Goal: Task Accomplishment & Management: Use online tool/utility

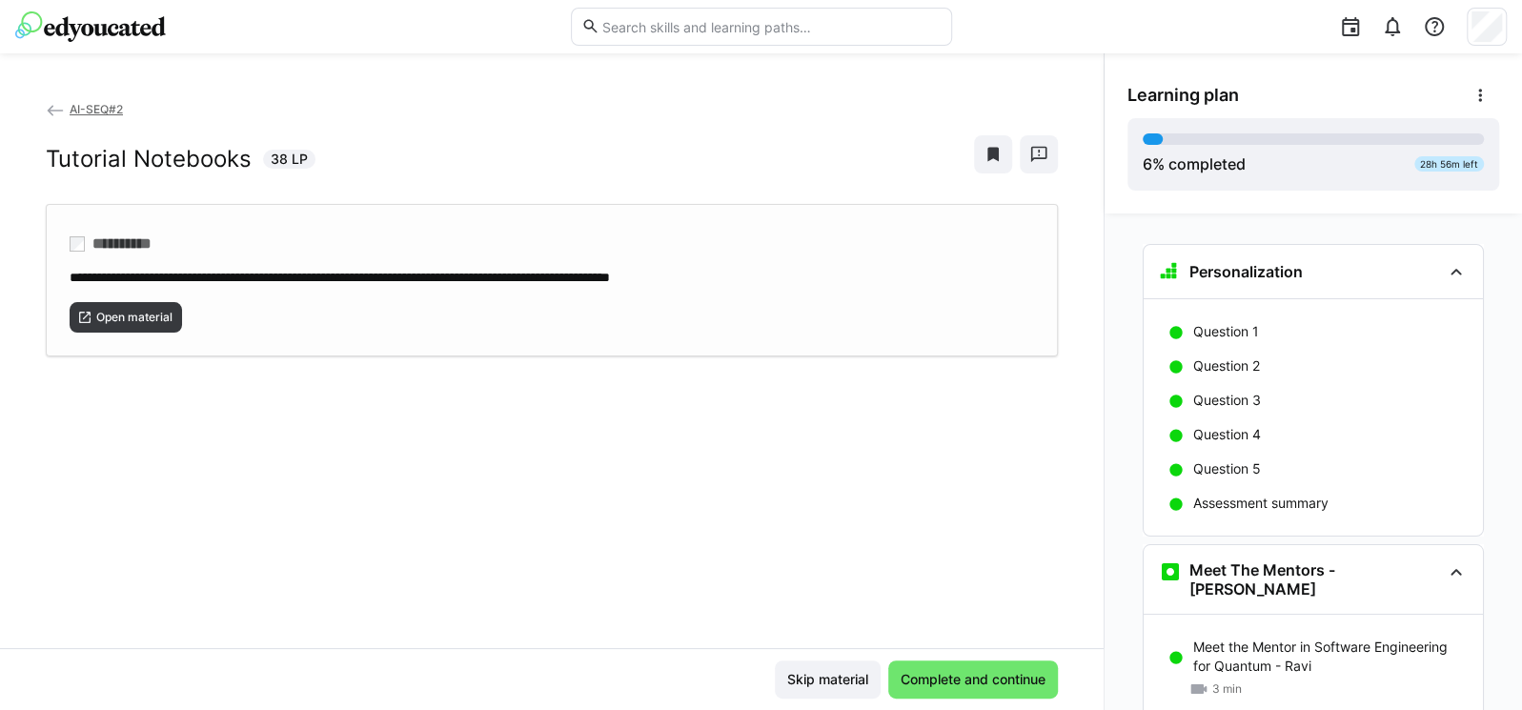
scroll to position [571, 0]
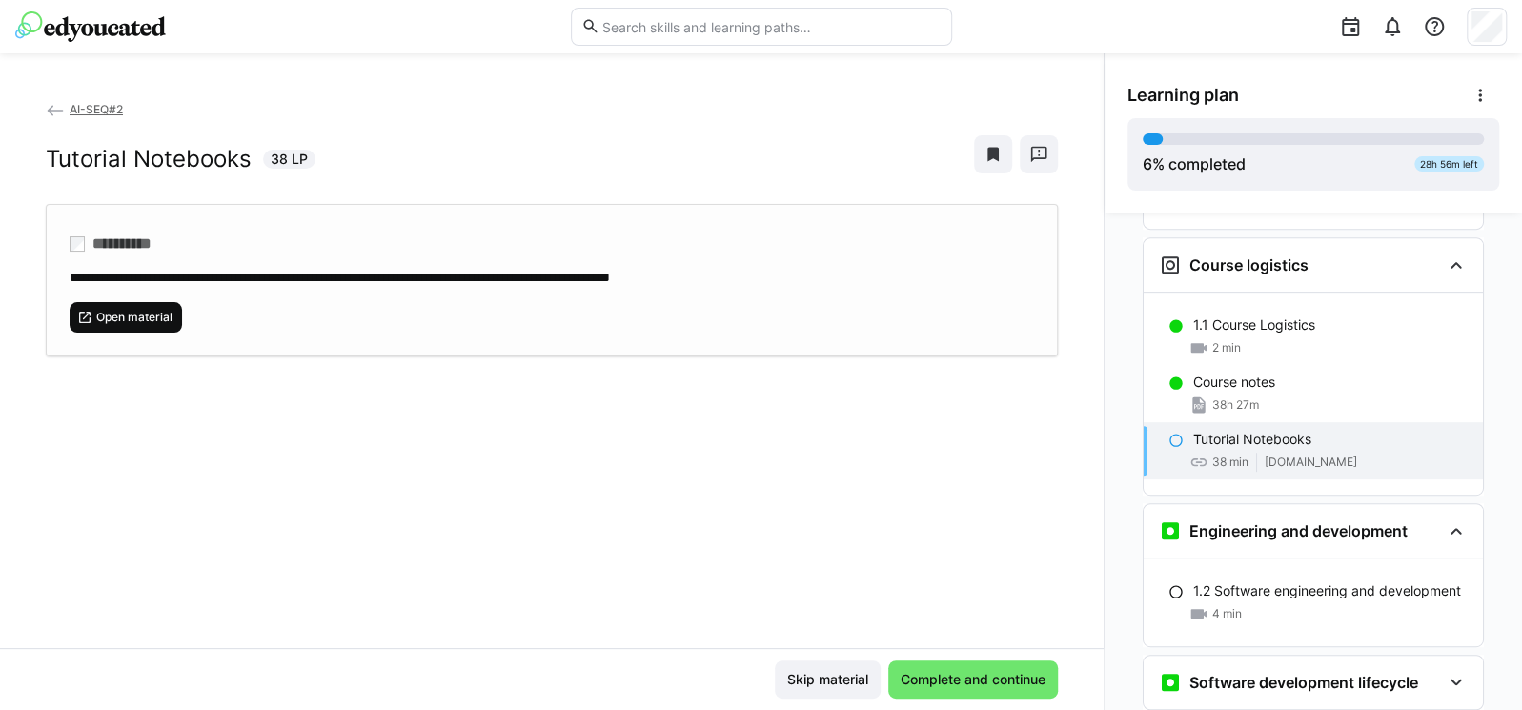
click at [154, 314] on span "Open material" at bounding box center [134, 317] width 80 height 15
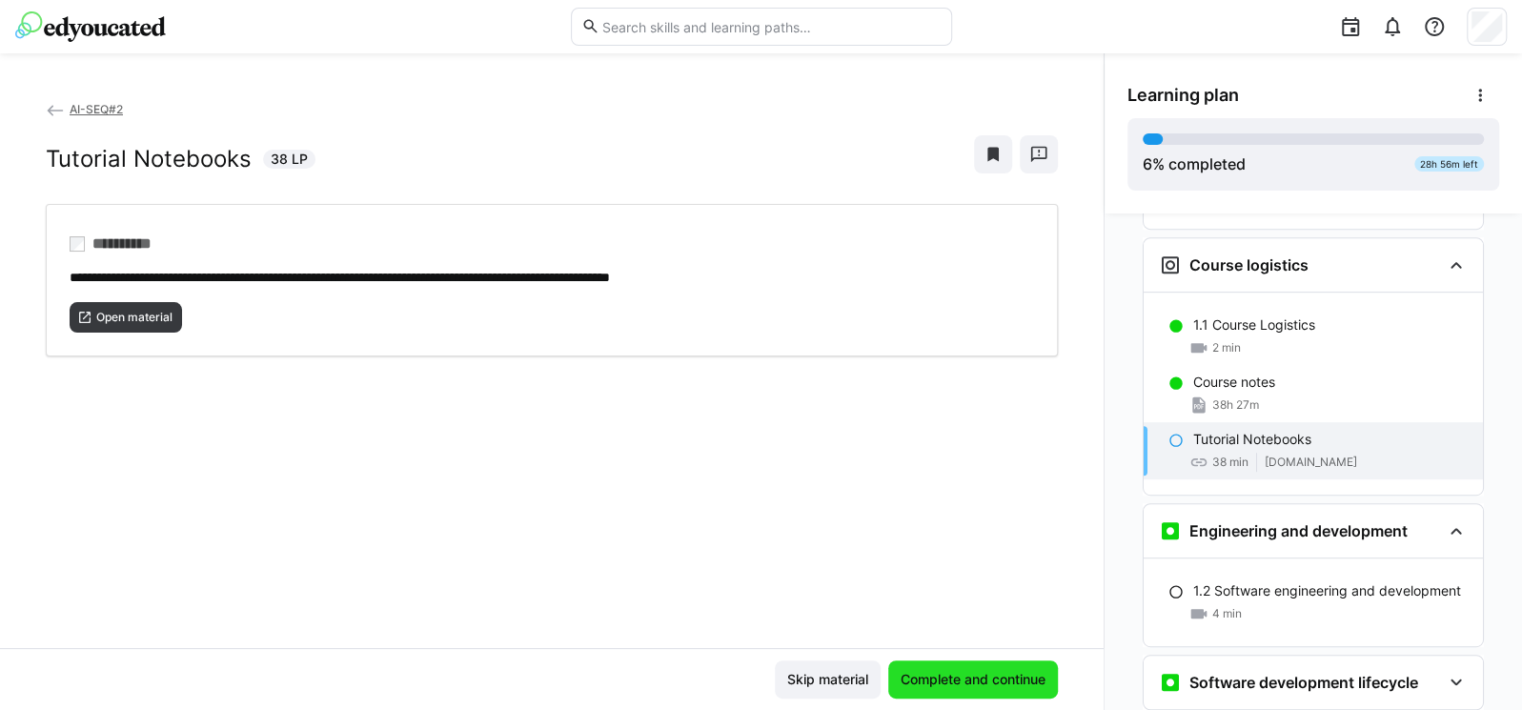
click at [910, 671] on span "Complete and continue" at bounding box center [972, 679] width 151 height 19
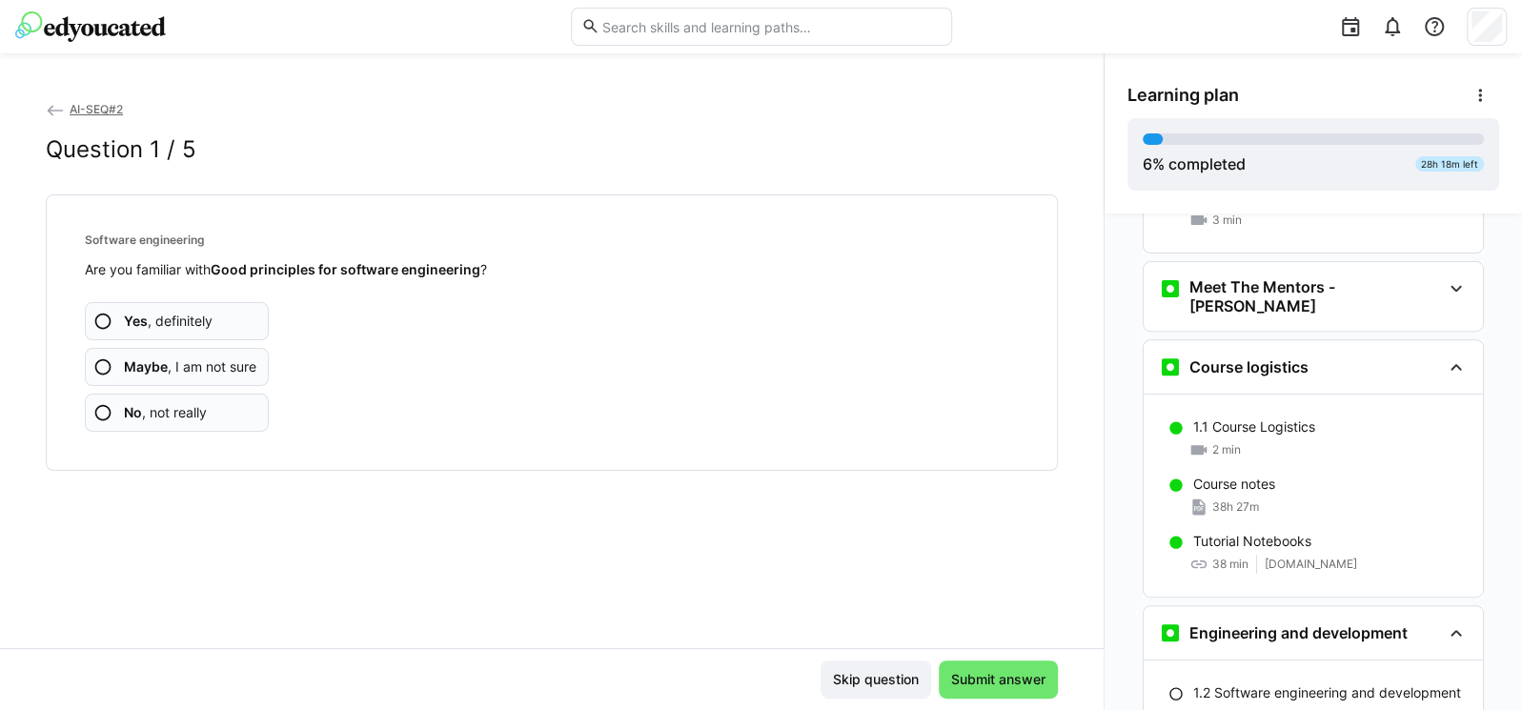
scroll to position [431, 0]
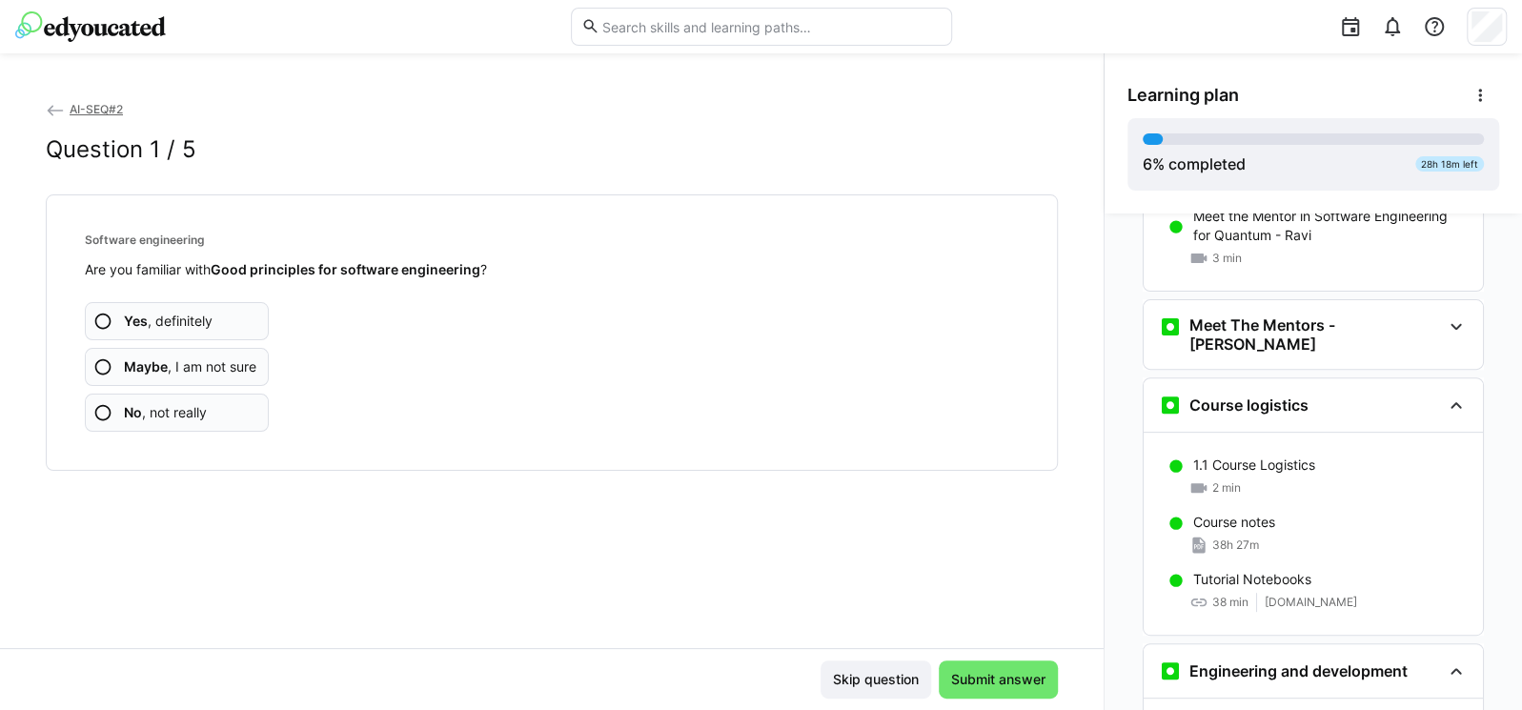
click at [100, 315] on eds-icon at bounding box center [102, 321] width 19 height 19
click at [133, 306] on app-assessment-question-radio "Yes , definitely" at bounding box center [177, 321] width 184 height 38
click at [216, 307] on app-assessment-question-radio "Yes , definitely" at bounding box center [177, 321] width 184 height 38
click at [227, 312] on app-assessment-question-radio "Yes , definitely" at bounding box center [177, 321] width 184 height 38
click at [196, 309] on app-assessment-question-radio "Yes , definitely" at bounding box center [177, 321] width 184 height 38
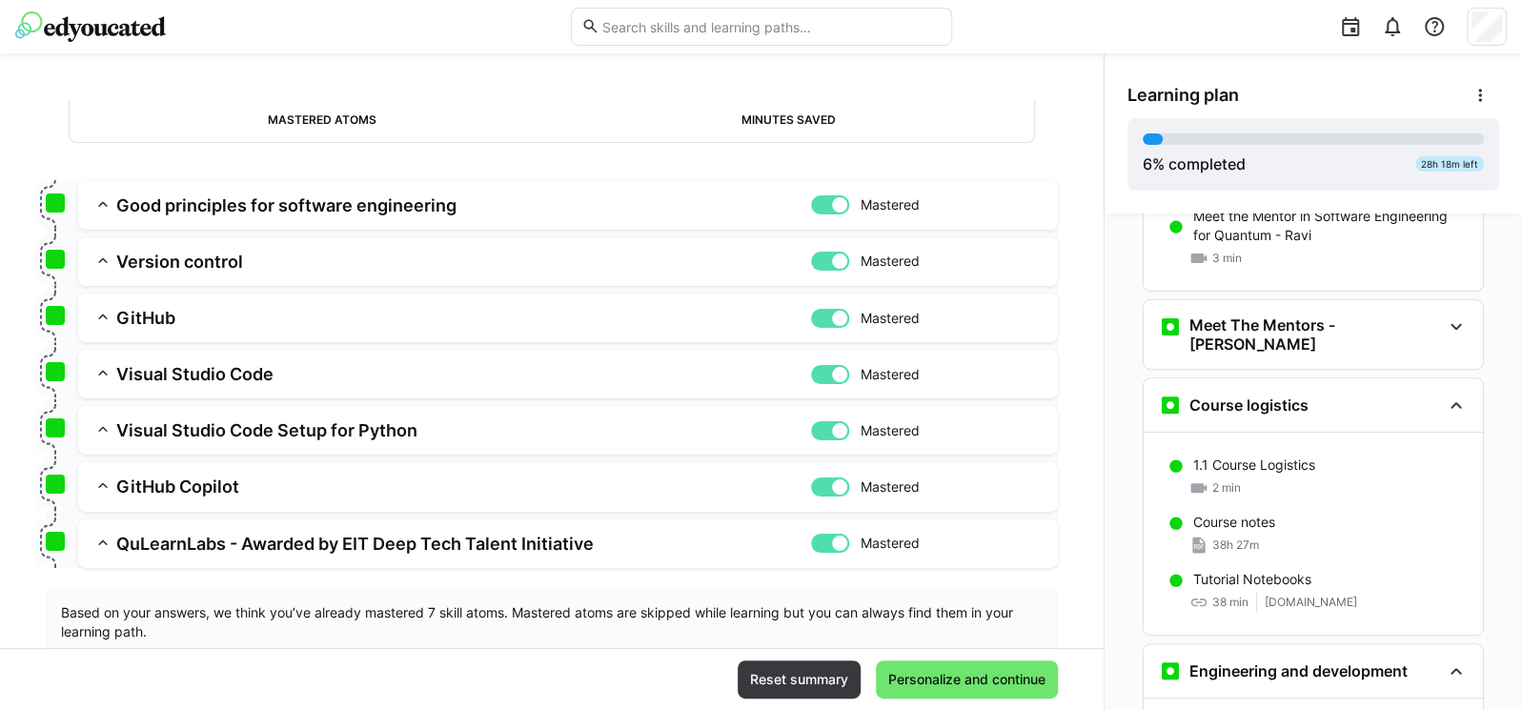
scroll to position [235, 0]
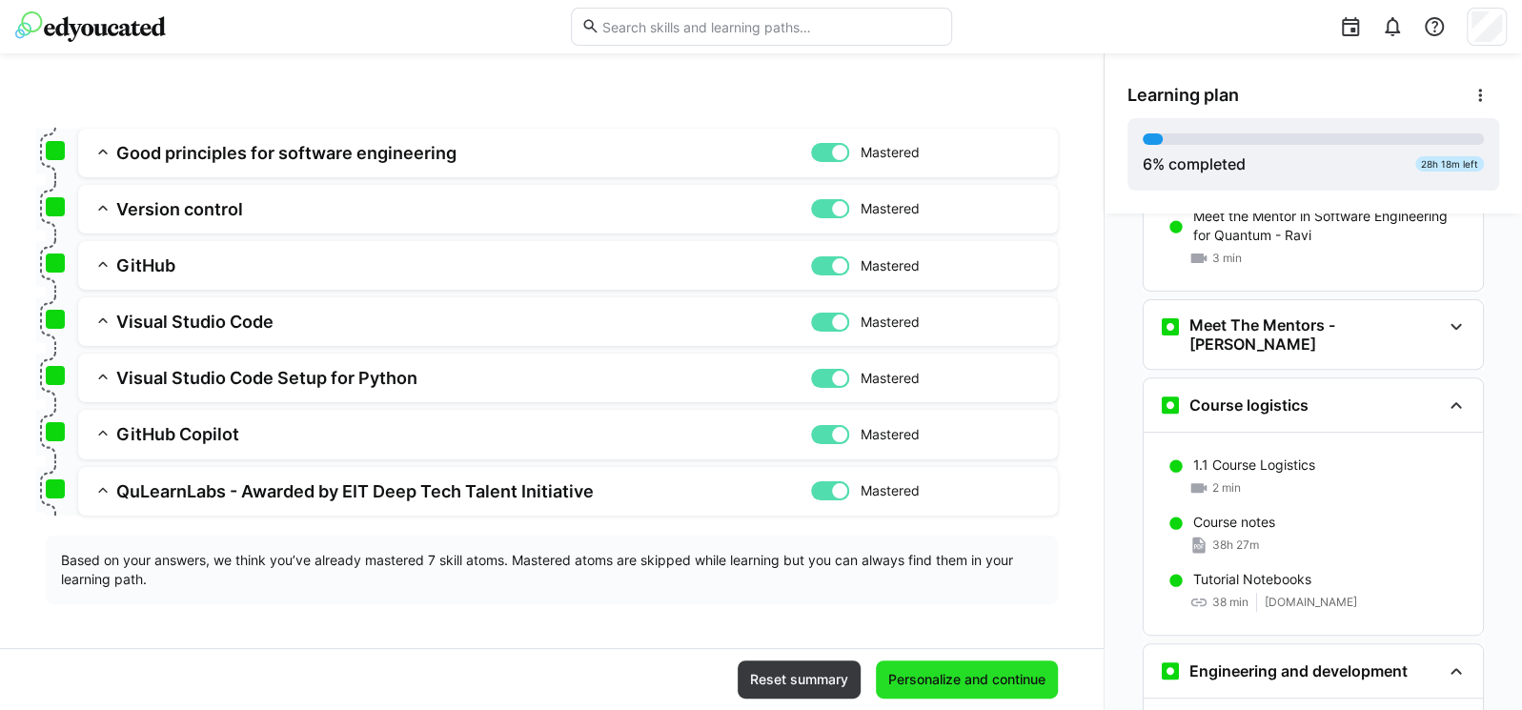
click at [935, 686] on span "Personalize and continue" at bounding box center [966, 679] width 163 height 19
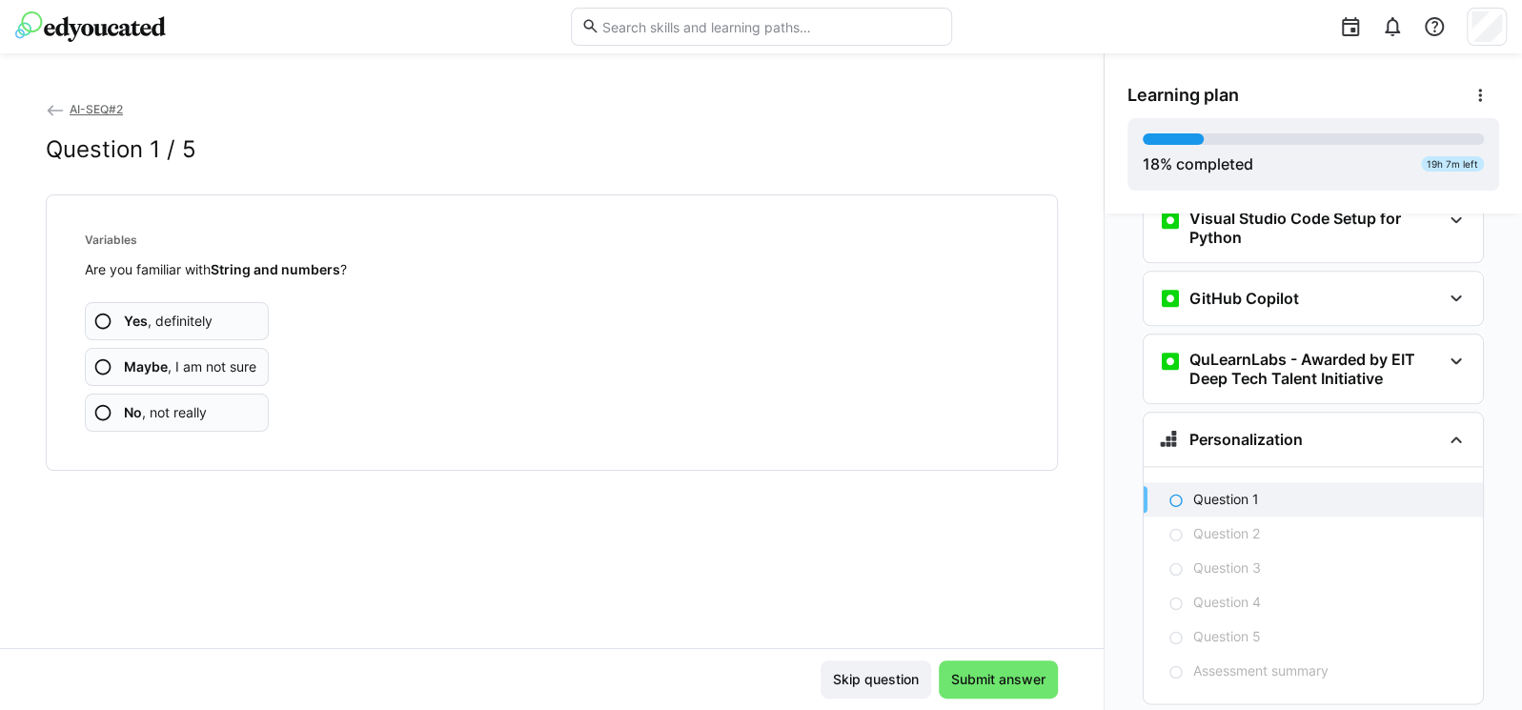
scroll to position [1442, 0]
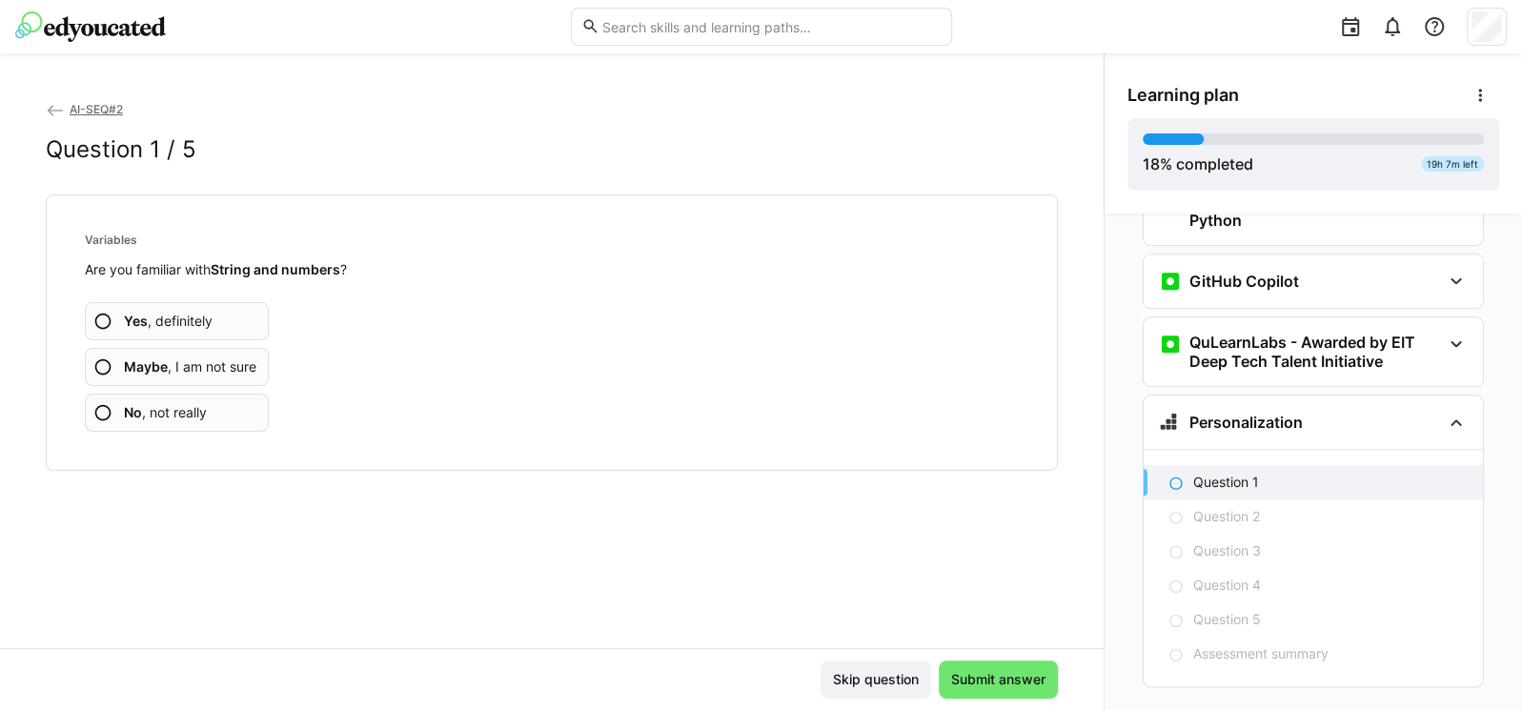
click at [136, 314] on b "Yes" at bounding box center [136, 320] width 24 height 16
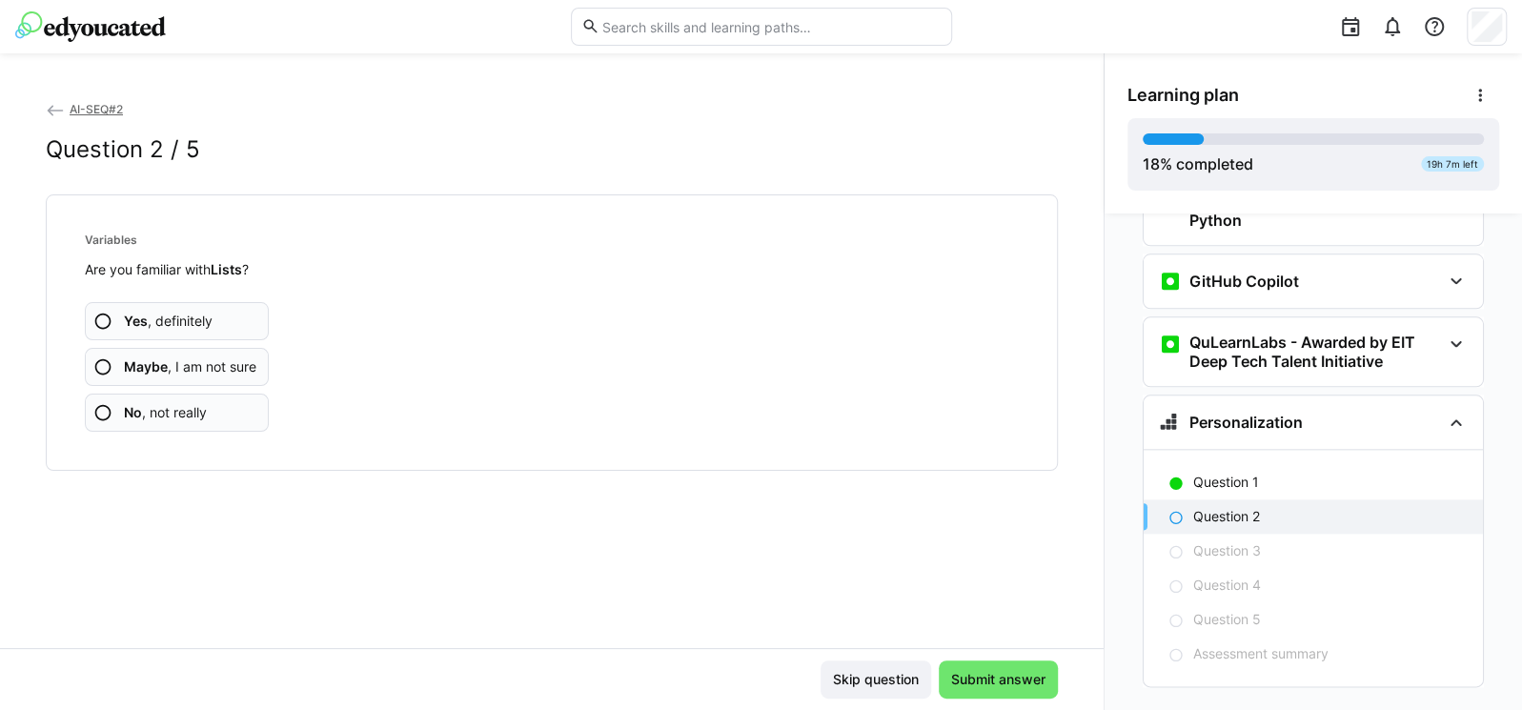
click at [126, 318] on b "Yes" at bounding box center [136, 320] width 24 height 16
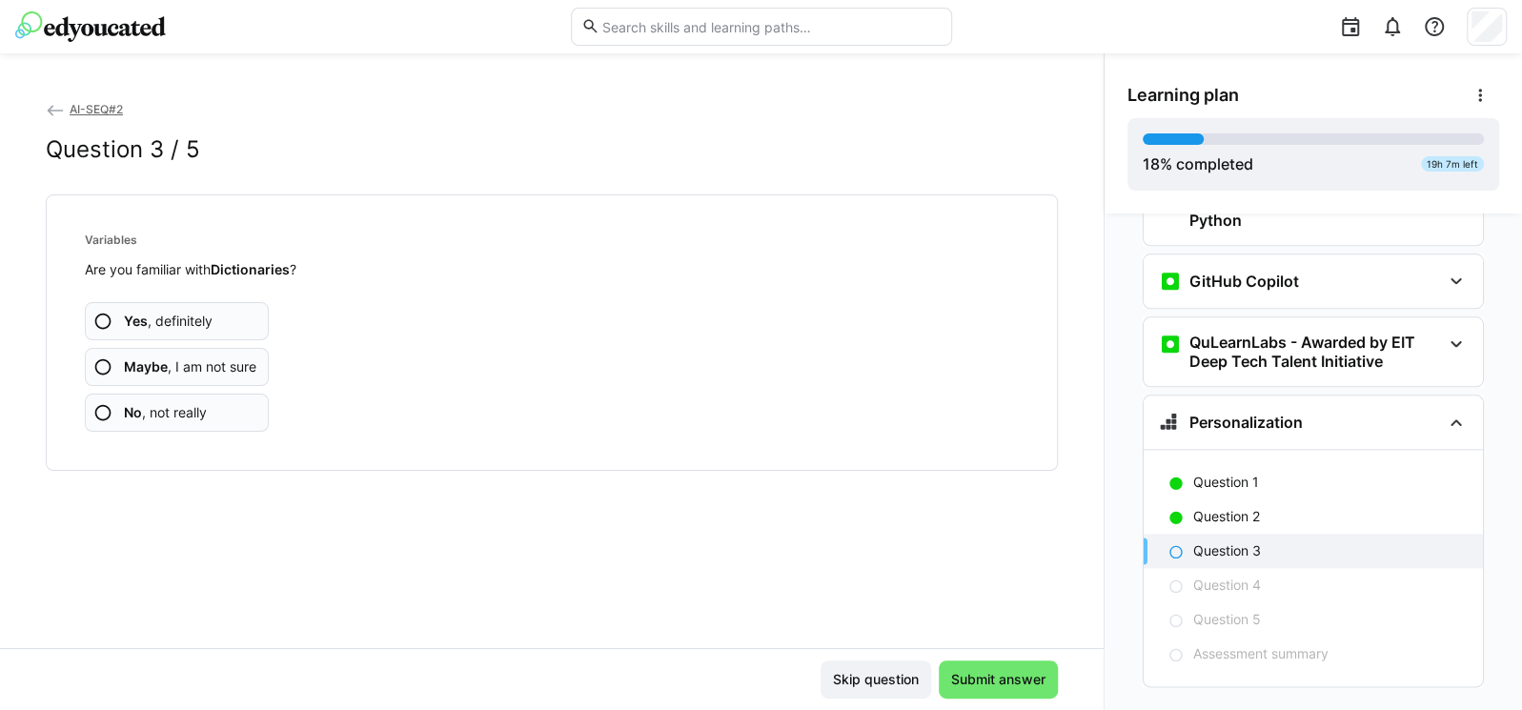
click at [181, 314] on span "Yes , definitely" at bounding box center [168, 321] width 89 height 19
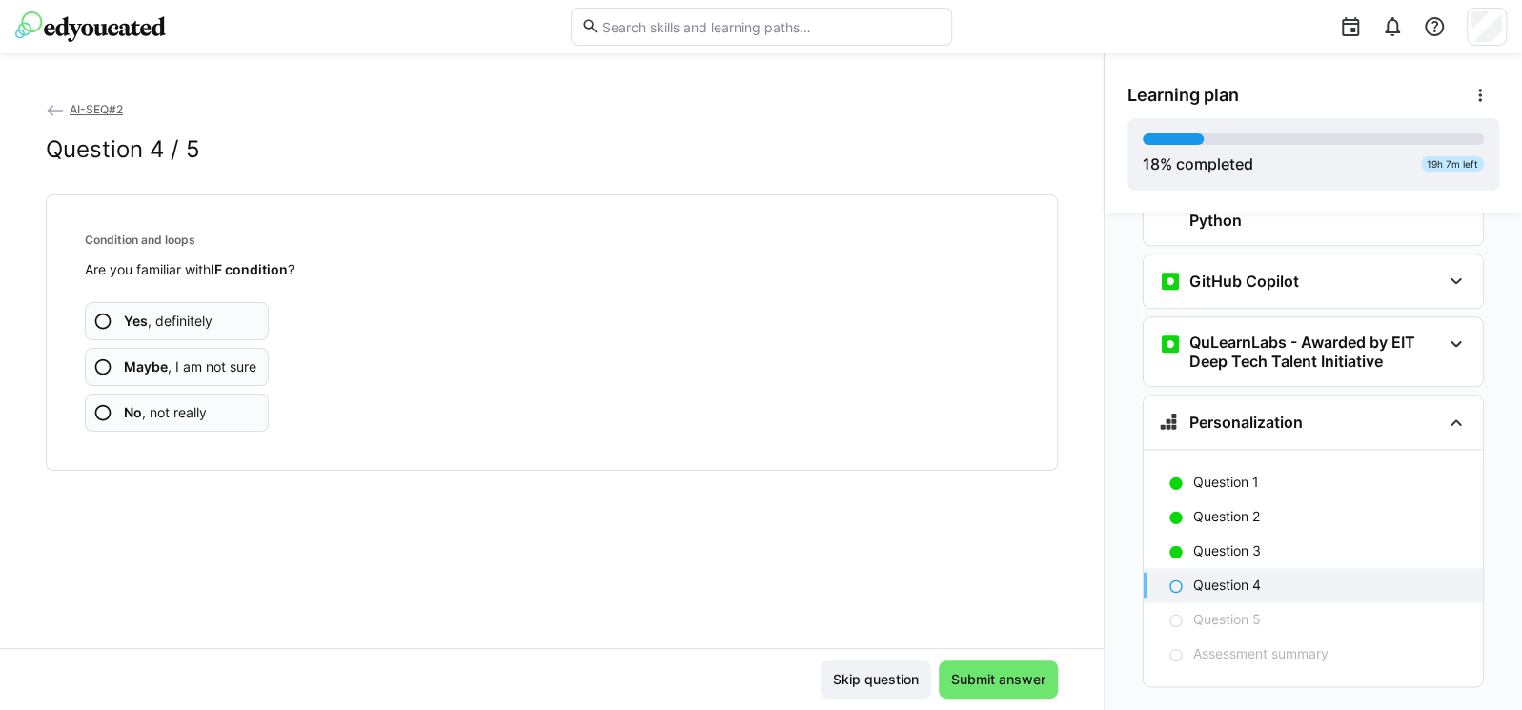
click at [176, 318] on span "Yes , definitely" at bounding box center [168, 321] width 89 height 19
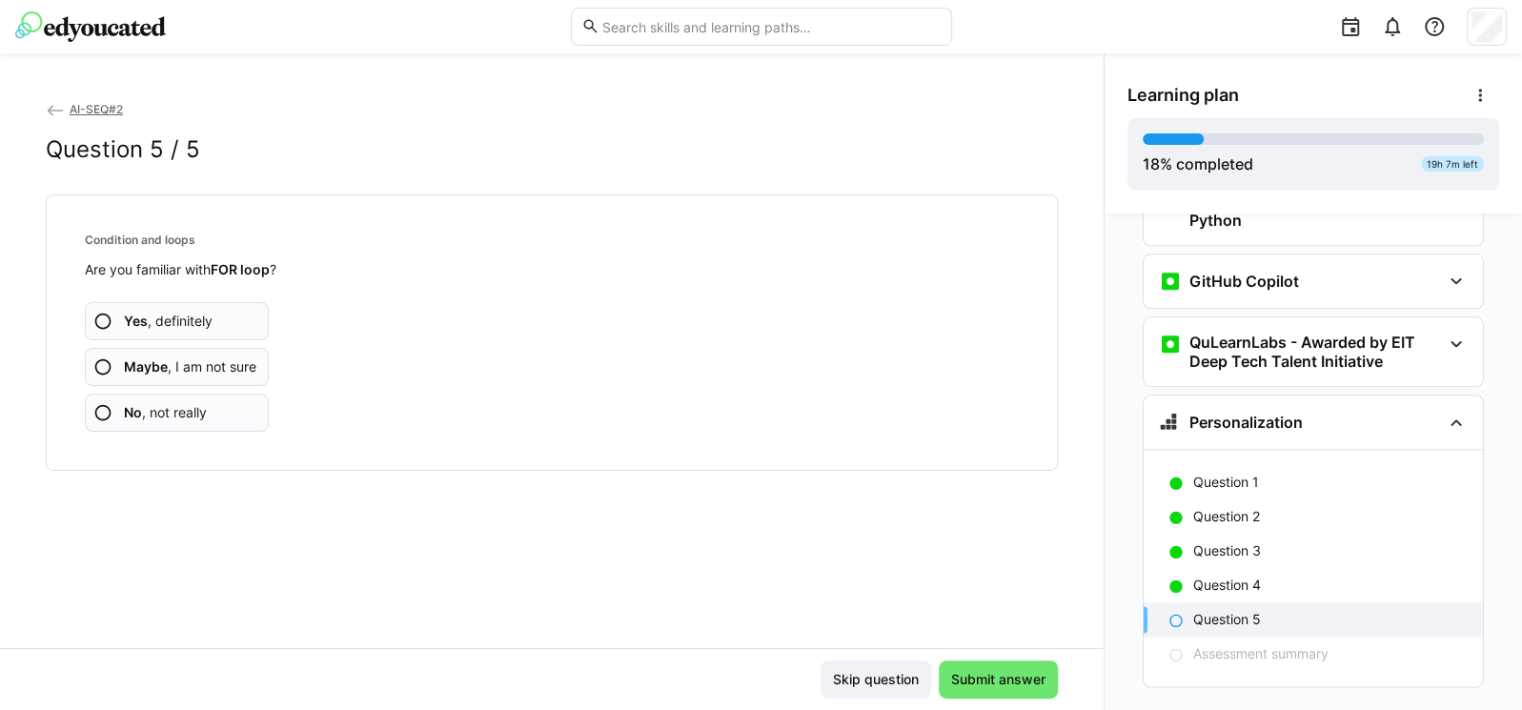
click at [165, 315] on span "Yes , definitely" at bounding box center [168, 321] width 89 height 19
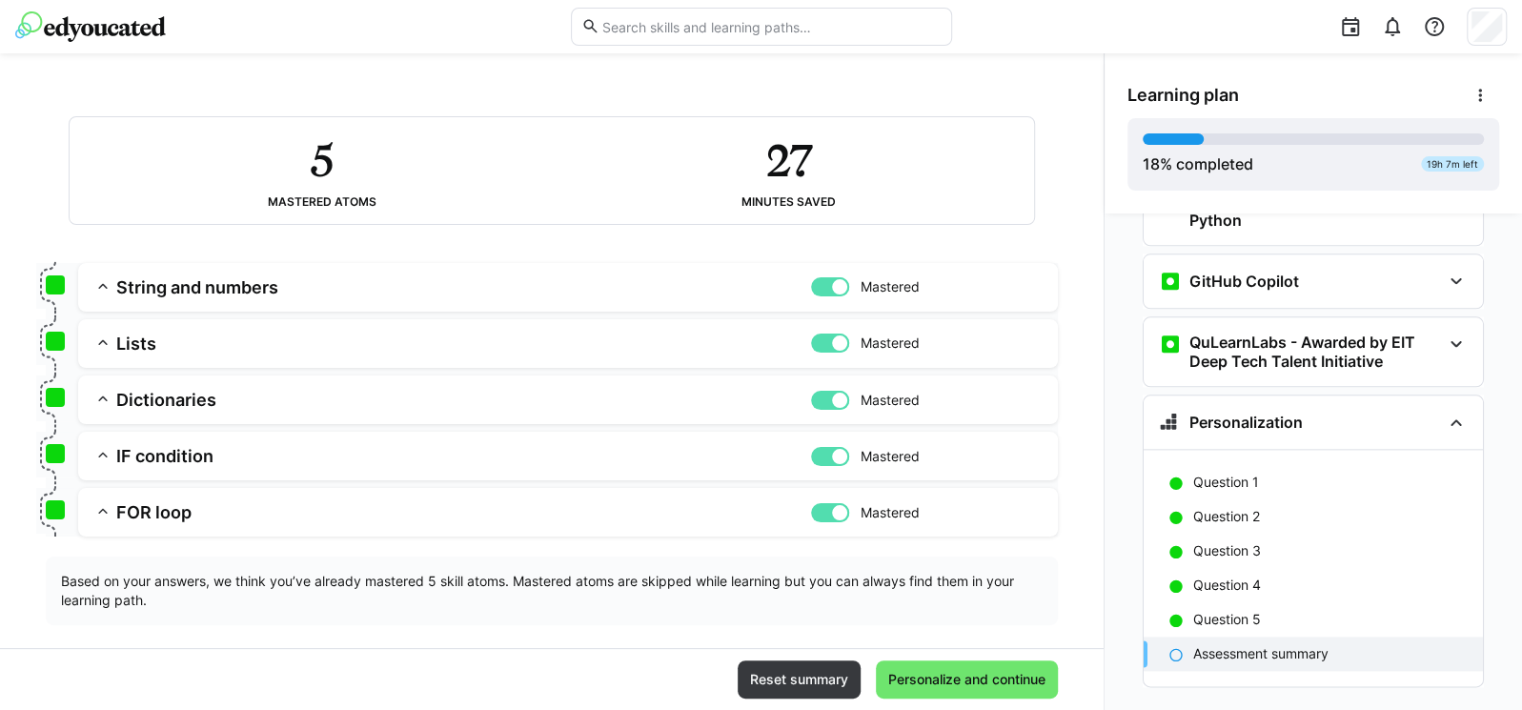
scroll to position [122, 0]
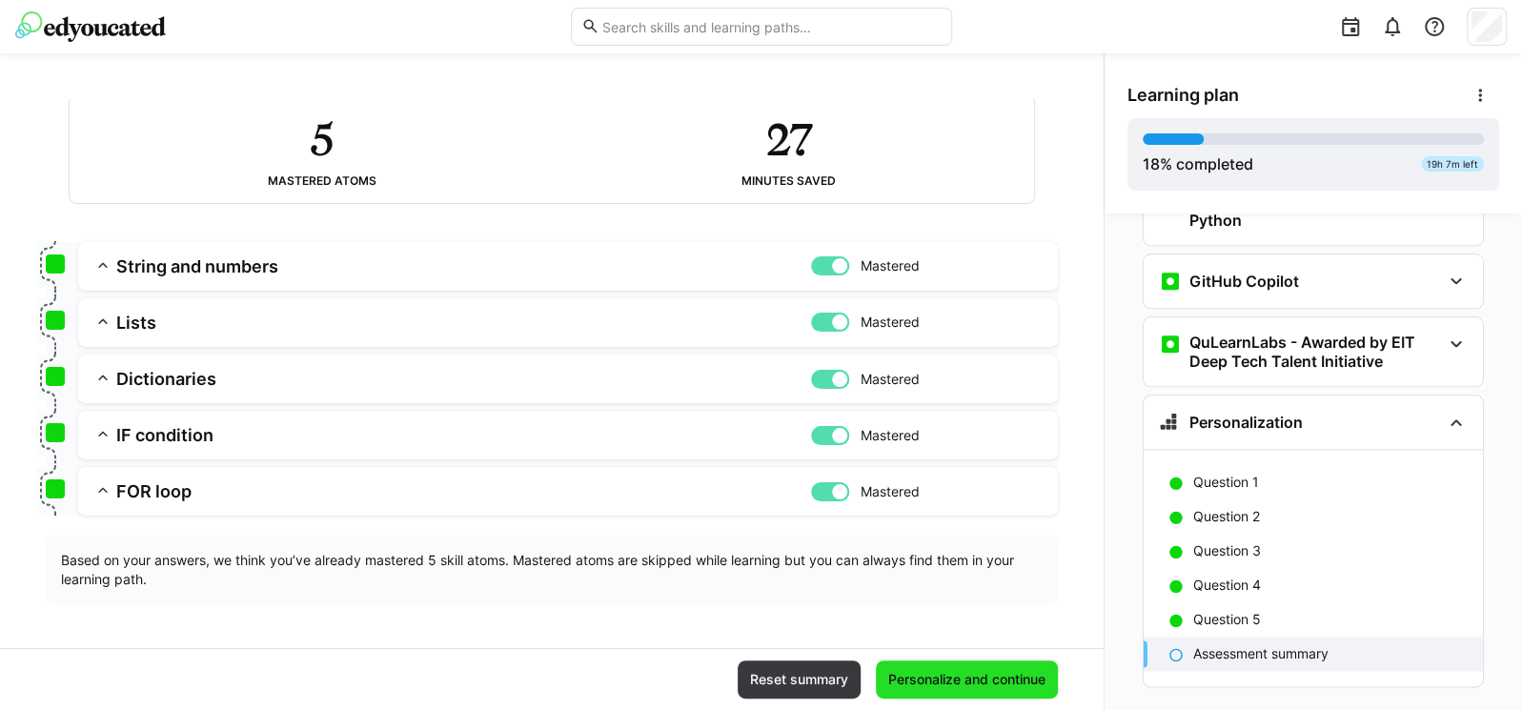
click at [961, 688] on span "Personalize and continue" at bounding box center [966, 679] width 163 height 19
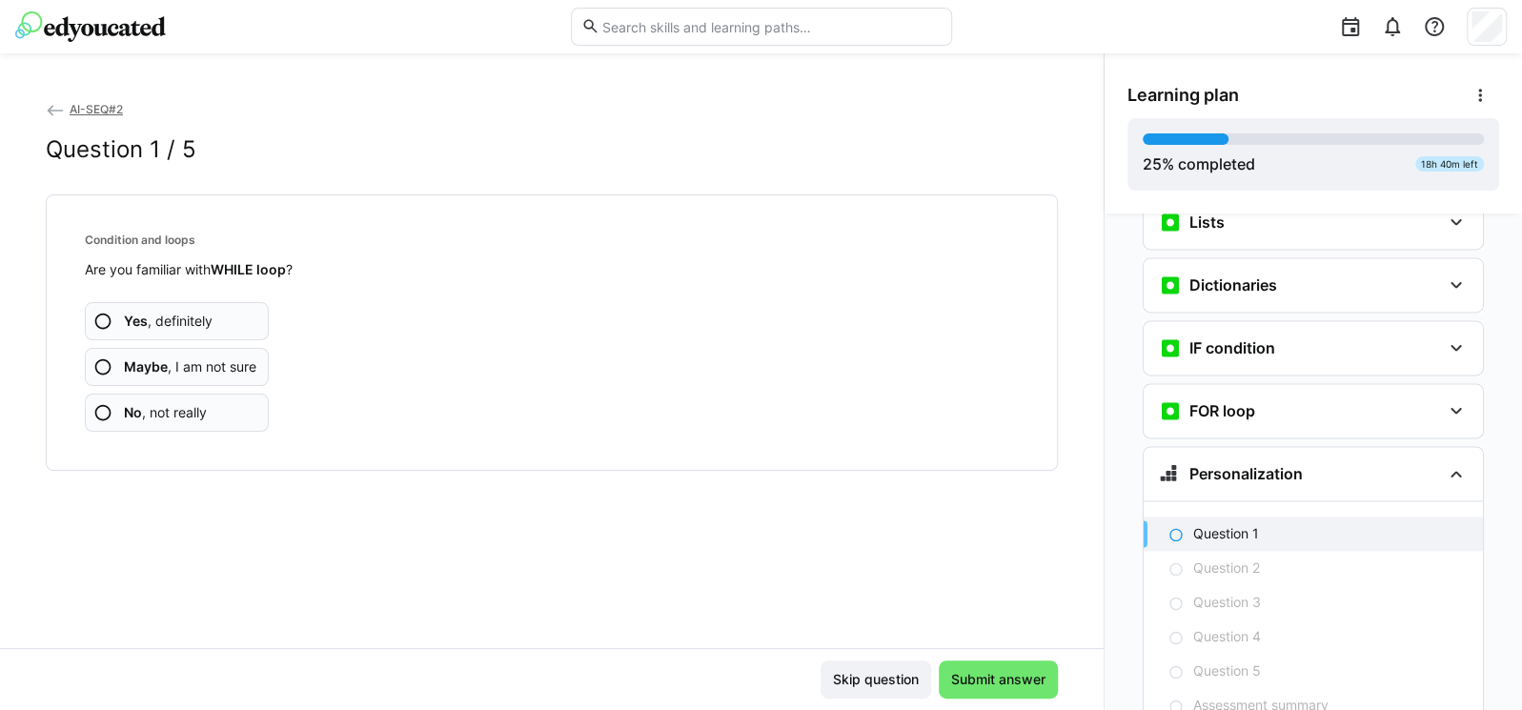
scroll to position [1818, 0]
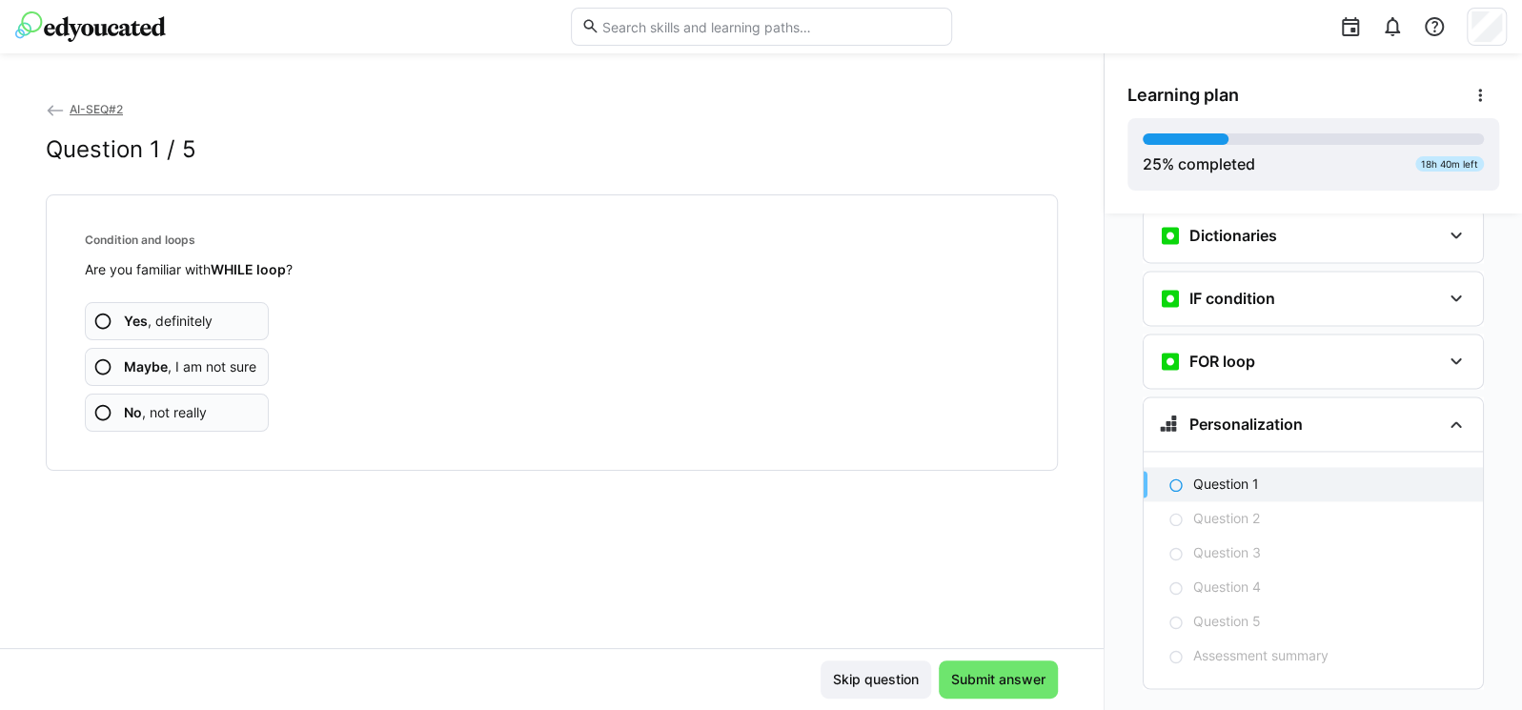
click at [131, 312] on b "Yes" at bounding box center [136, 320] width 24 height 16
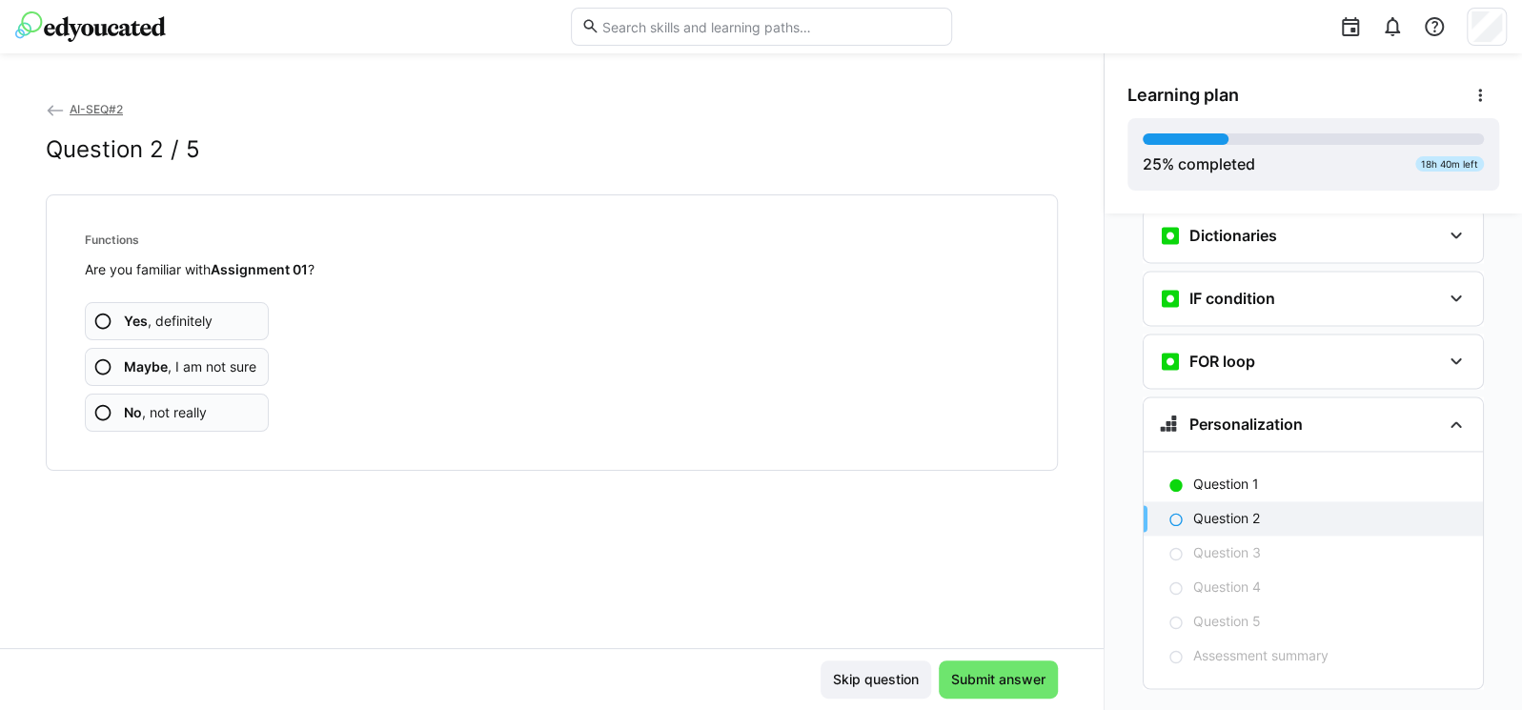
drag, startPoint x: 1520, startPoint y: 534, endPoint x: 568, endPoint y: 544, distance: 951.8
click at [568, 544] on div "AI-SEQ#2 Question 2 / 5 Functions Are you familiar with Assignment 01 ? Yes , d…" at bounding box center [761, 381] width 1522 height 656
click at [119, 414] on app-assessment-question-radio "No , not really" at bounding box center [177, 412] width 184 height 38
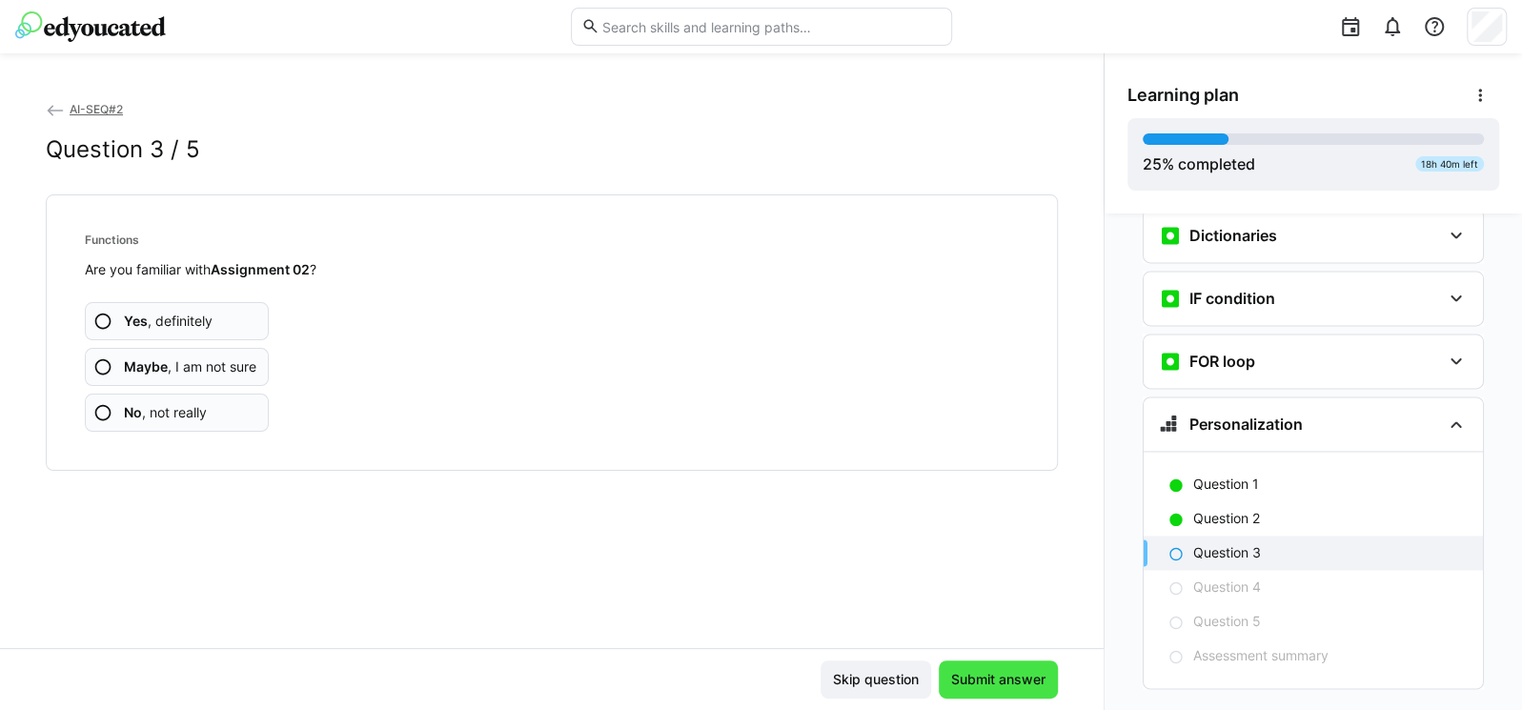
click at [1022, 672] on span "Submit answer" at bounding box center [998, 679] width 100 height 19
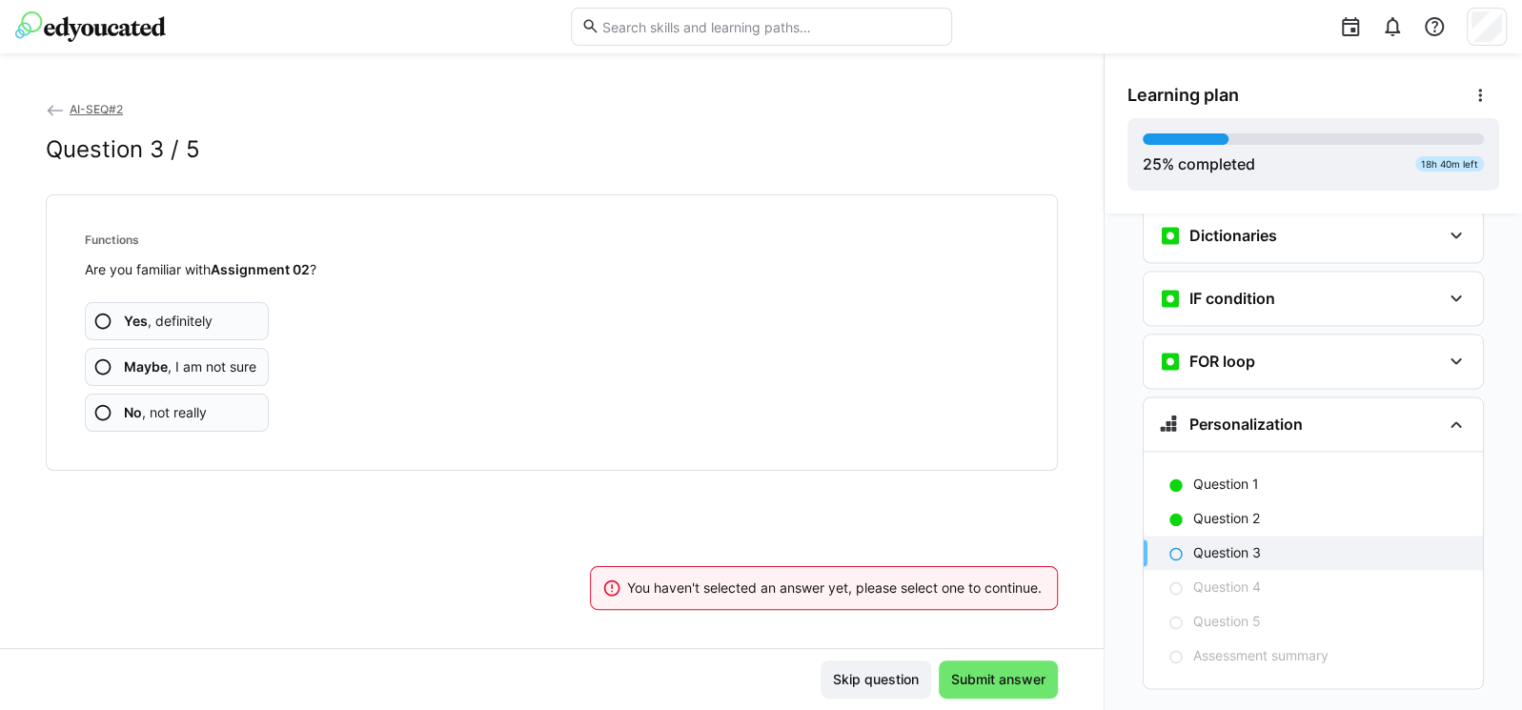
click at [112, 416] on app-assessment-question-radio "No , not really" at bounding box center [177, 412] width 184 height 38
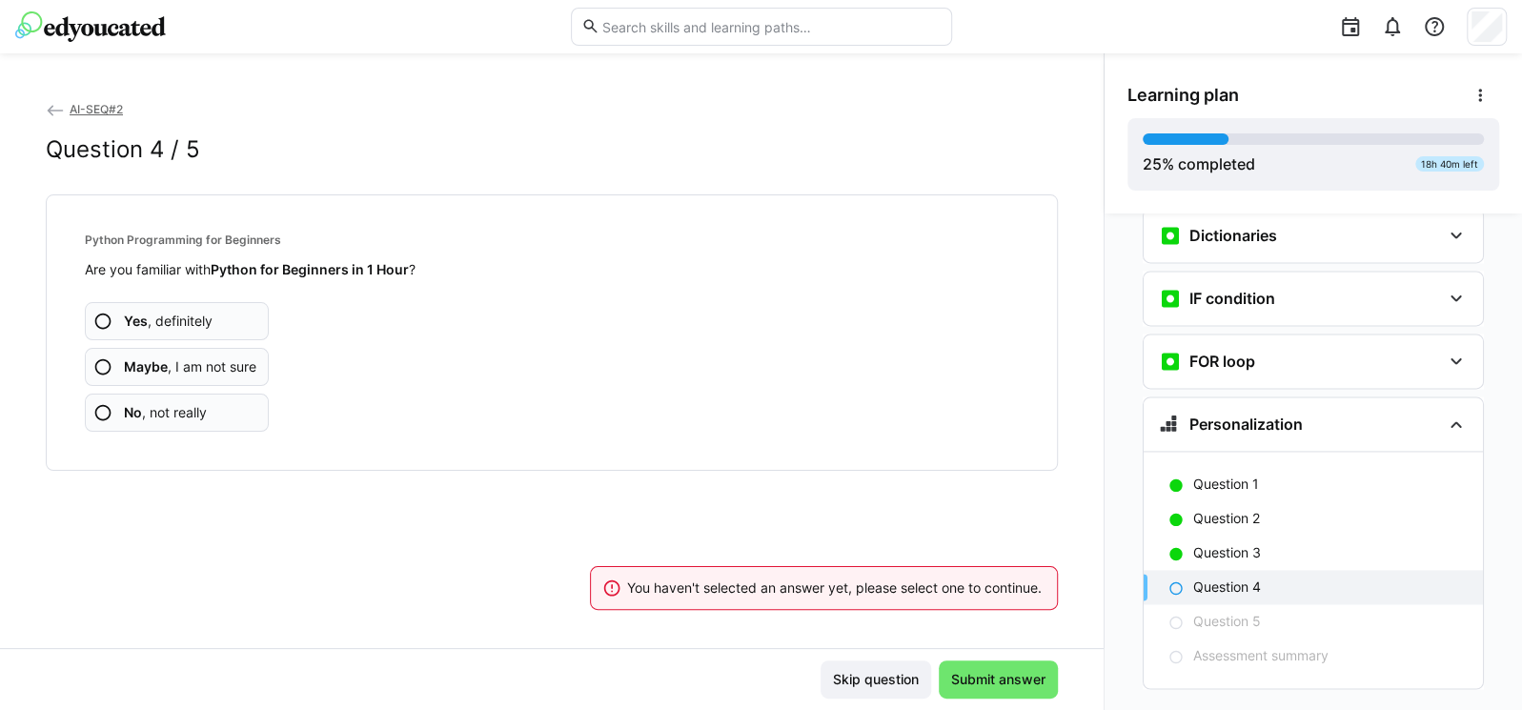
click at [164, 317] on span "Yes , definitely" at bounding box center [168, 321] width 89 height 19
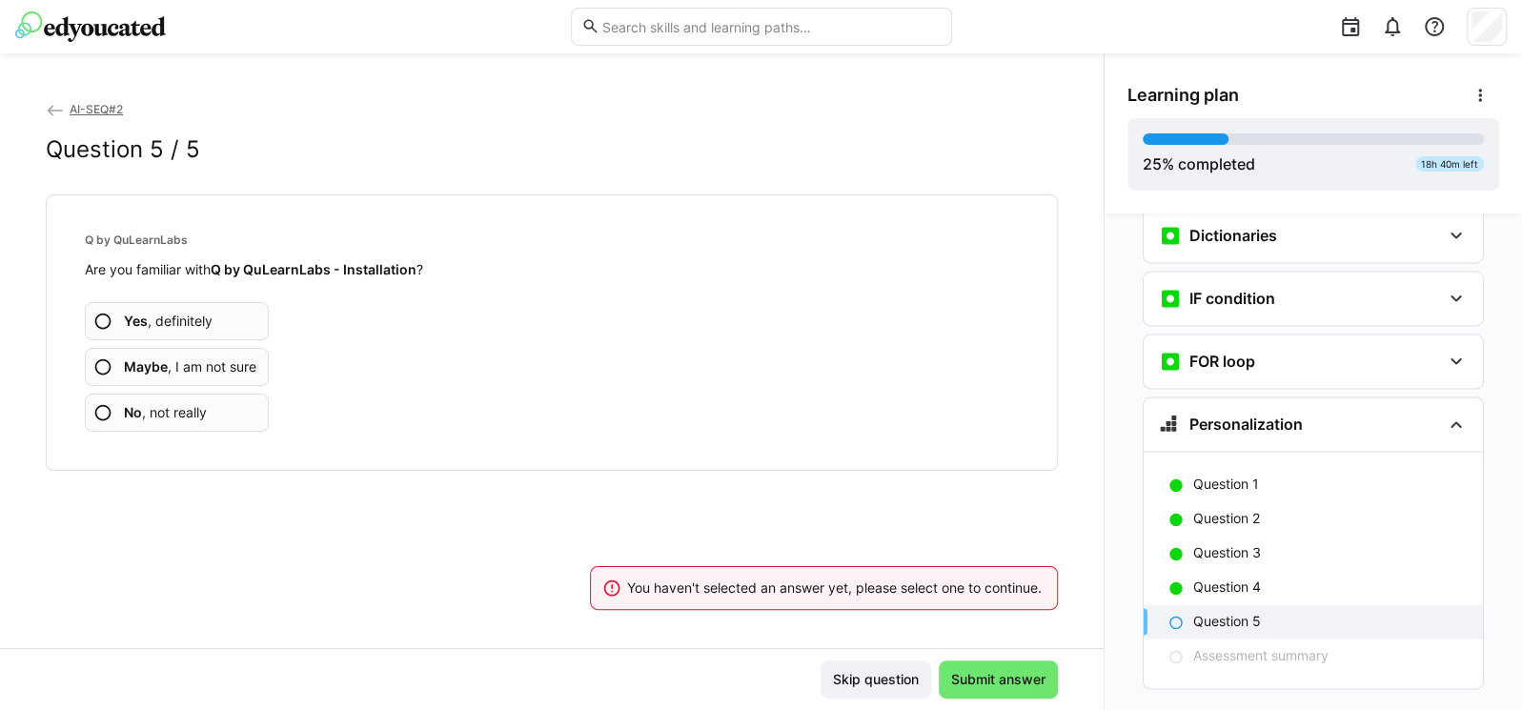
click at [183, 308] on app-assessment-question-radio "Yes , definitely" at bounding box center [177, 321] width 184 height 38
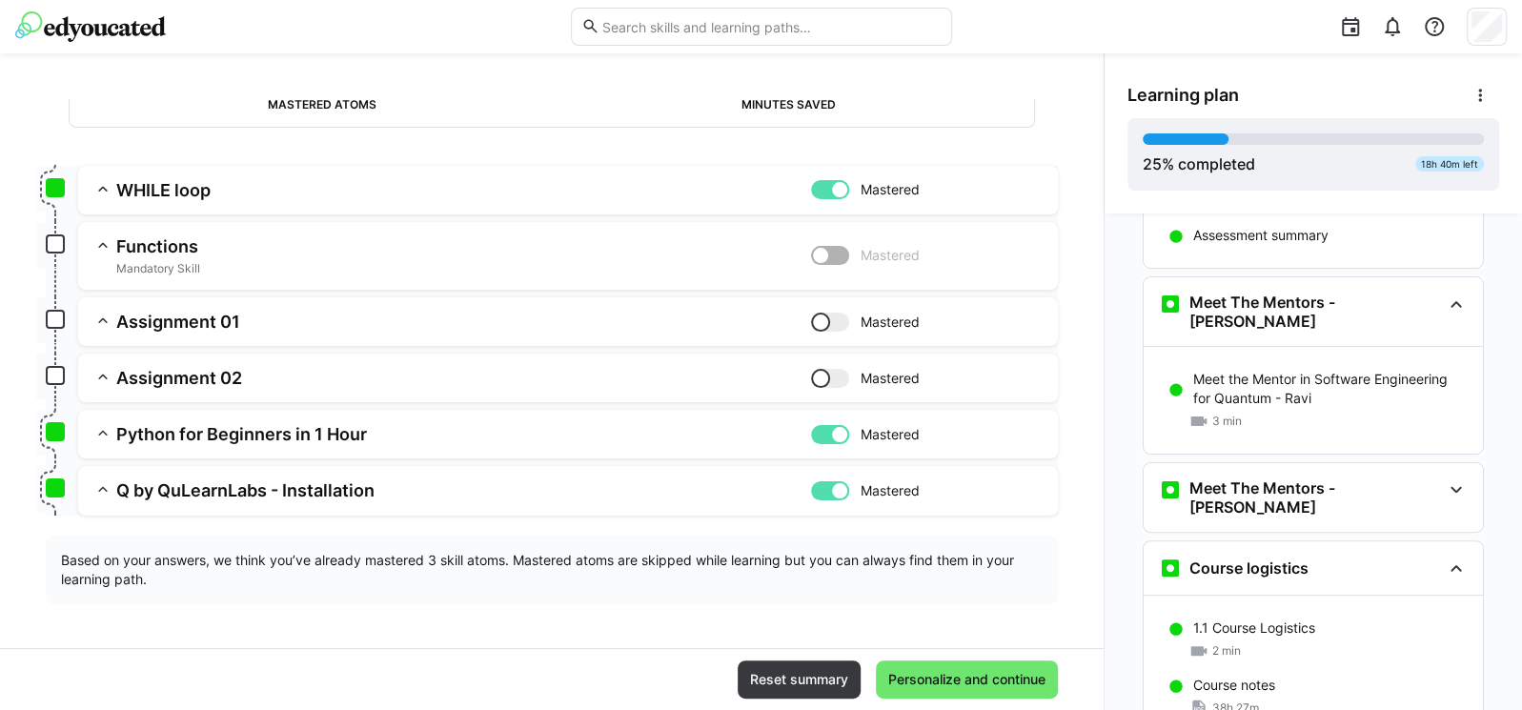
scroll to position [217, 0]
